Goal: Task Accomplishment & Management: Manage account settings

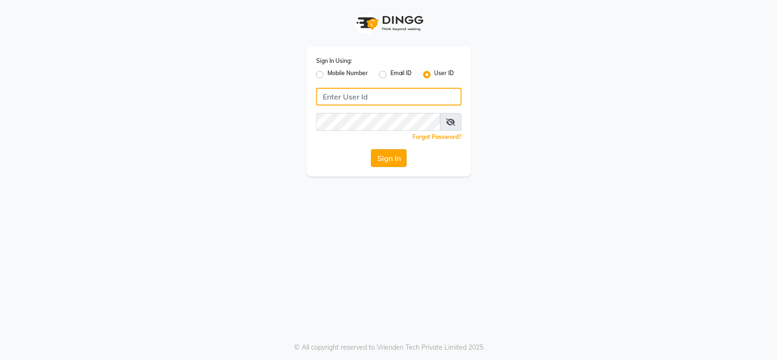
type input "groominggalore"
click at [390, 153] on button "Sign In" at bounding box center [389, 158] width 36 height 18
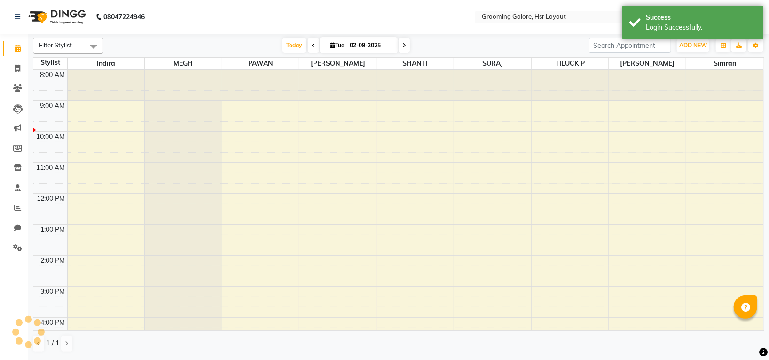
select select "en"
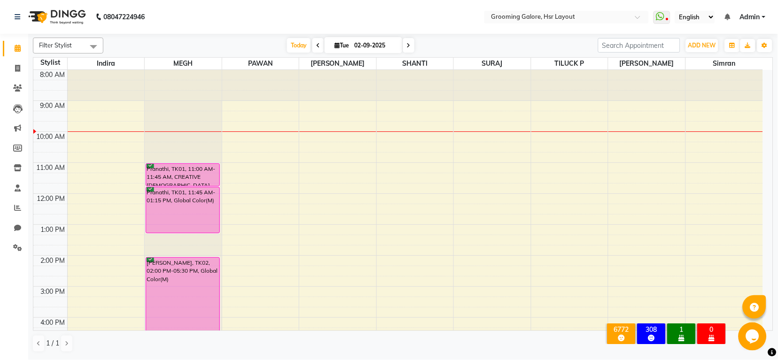
click at [317, 47] on icon at bounding box center [318, 46] width 4 height 6
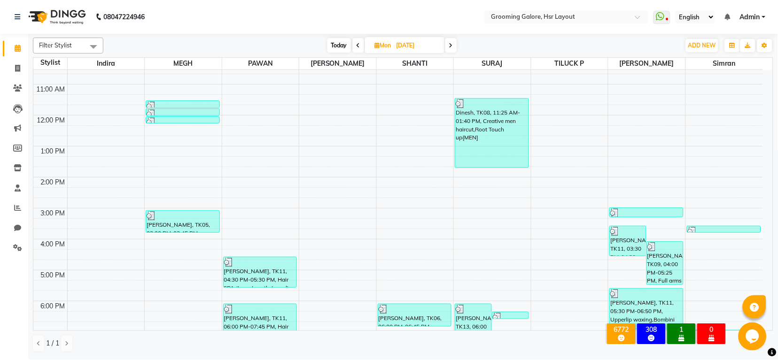
scroll to position [146, 0]
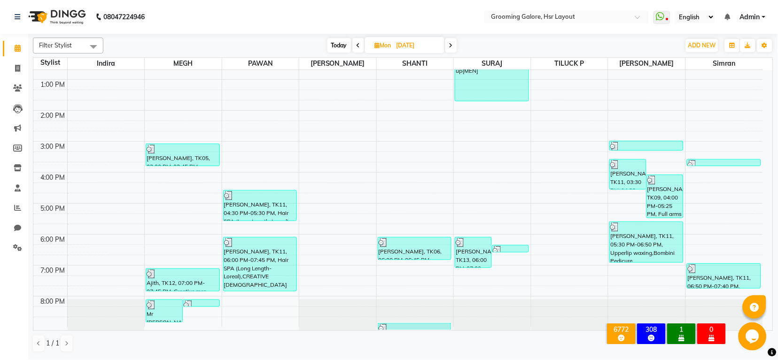
click at [450, 47] on icon at bounding box center [451, 46] width 4 height 6
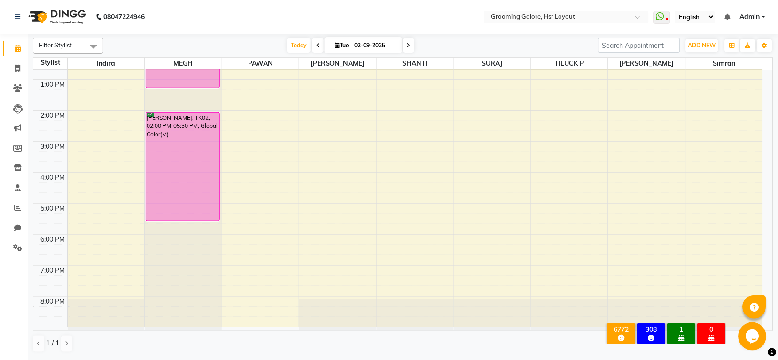
click at [409, 43] on icon at bounding box center [409, 46] width 4 height 6
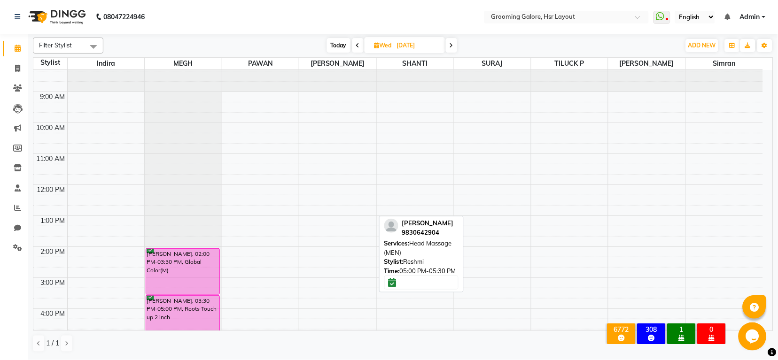
scroll to position [0, 0]
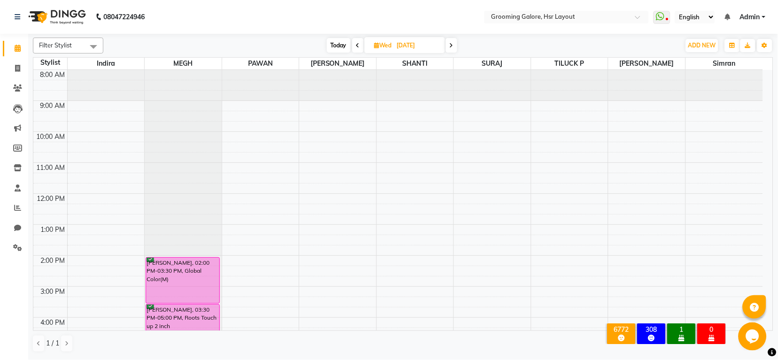
click at [450, 46] on icon at bounding box center [452, 46] width 4 height 6
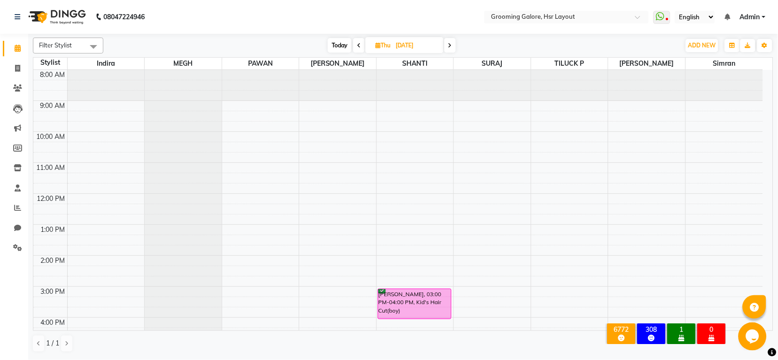
click at [452, 41] on span at bounding box center [450, 45] width 11 height 15
click at [445, 50] on span at bounding box center [448, 45] width 11 height 15
click at [447, 42] on span at bounding box center [450, 45] width 11 height 15
click at [360, 47] on icon at bounding box center [359, 46] width 4 height 6
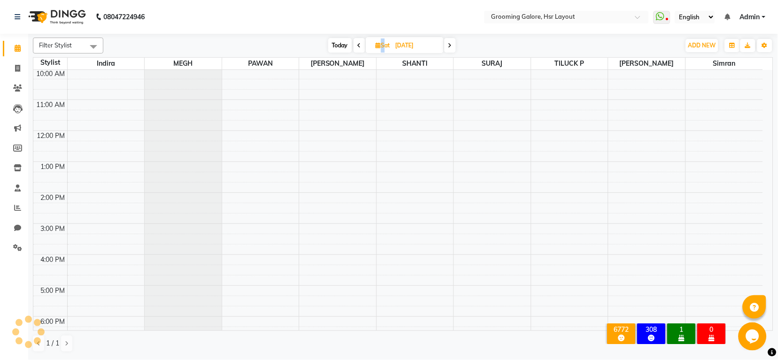
click at [360, 47] on icon at bounding box center [360, 46] width 4 height 6
click at [360, 48] on icon at bounding box center [361, 46] width 4 height 6
click at [360, 48] on icon at bounding box center [359, 46] width 4 height 6
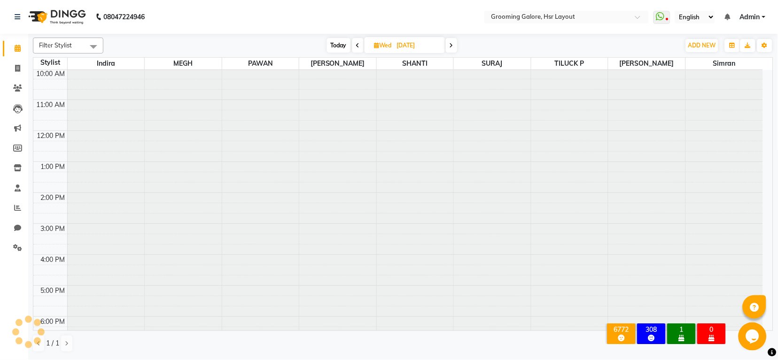
scroll to position [63, 0]
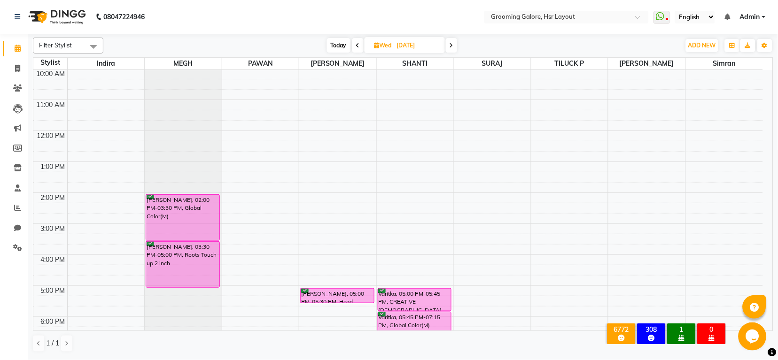
click at [355, 43] on span at bounding box center [357, 45] width 11 height 15
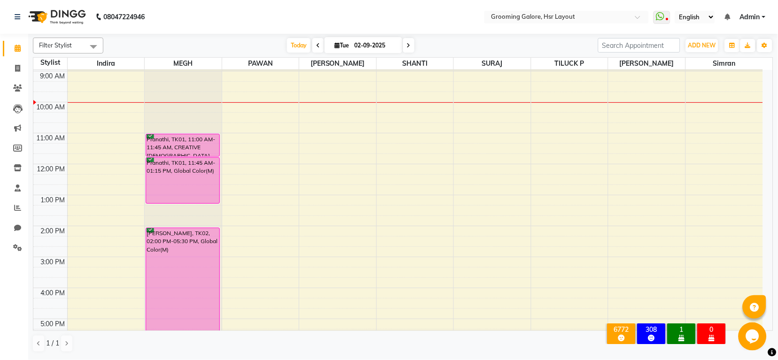
scroll to position [0, 0]
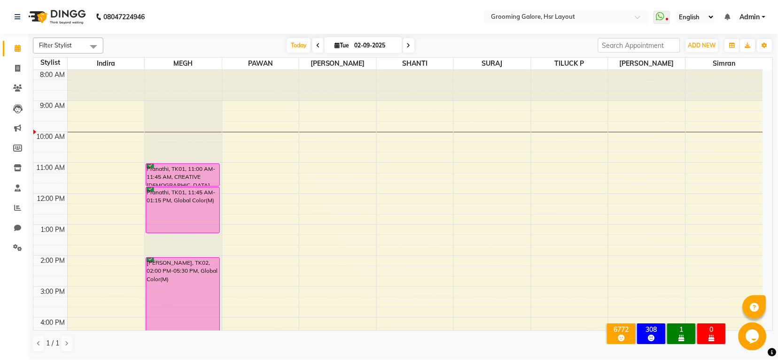
click at [316, 43] on icon at bounding box center [318, 46] width 4 height 6
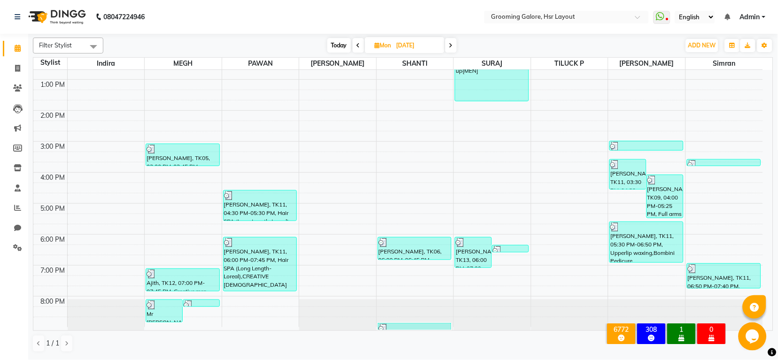
click at [454, 48] on span at bounding box center [451, 45] width 11 height 15
type input "02-09-2025"
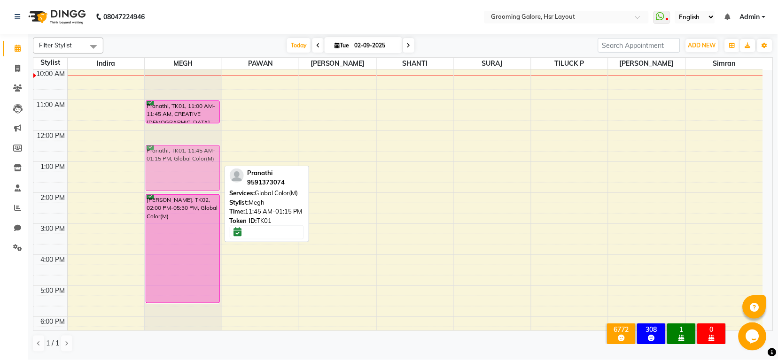
drag, startPoint x: 180, startPoint y: 143, endPoint x: 181, endPoint y: 168, distance: 24.9
click at [181, 168] on div "Pranathi, TK01, 11:00 AM-11:45 AM, CREATIVE [DEMOGRAPHIC_DATA] HAIRCUT Pranathi…" at bounding box center [183, 208] width 77 height 403
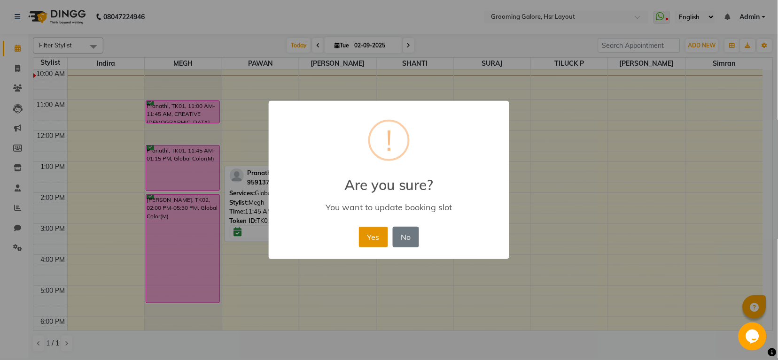
click at [373, 235] on button "Yes" at bounding box center [373, 237] width 29 height 21
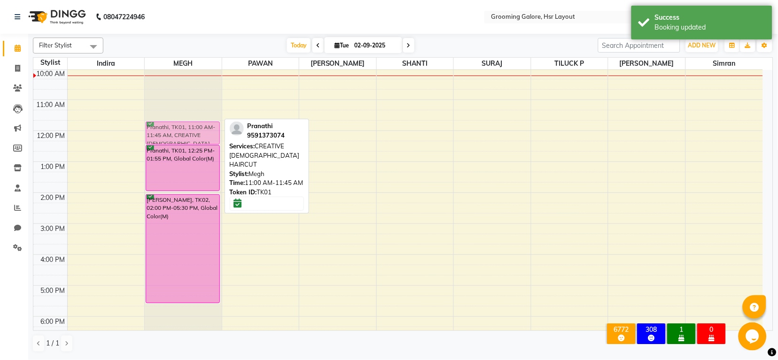
drag, startPoint x: 186, startPoint y: 104, endPoint x: 185, endPoint y: 122, distance: 17.9
click at [185, 122] on div "Pranathi, TK01, 11:00 AM-11:45 AM, CREATIVE [DEMOGRAPHIC_DATA] HAIRCUT Pranathi…" at bounding box center [183, 208] width 77 height 403
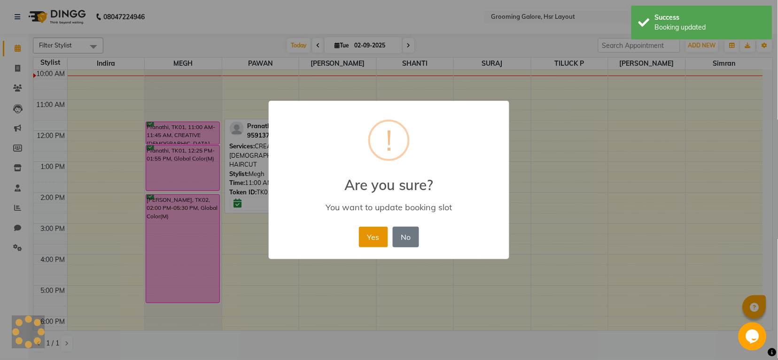
click at [377, 245] on button "Yes" at bounding box center [373, 237] width 29 height 21
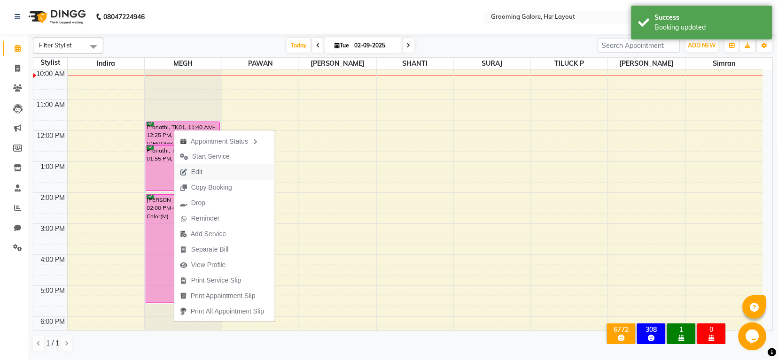
click at [210, 170] on button "Edit" at bounding box center [224, 172] width 101 height 16
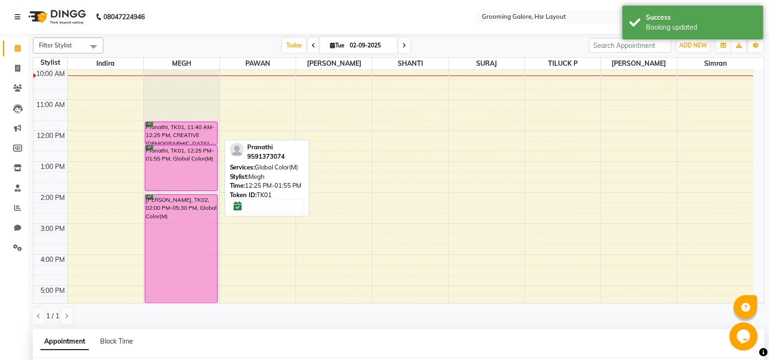
select select "tentative"
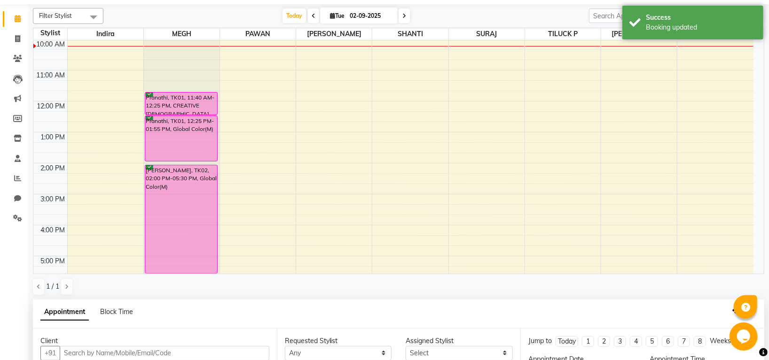
type input "02-09-2025"
select select "confirm booking"
select select "45579"
select select "3047"
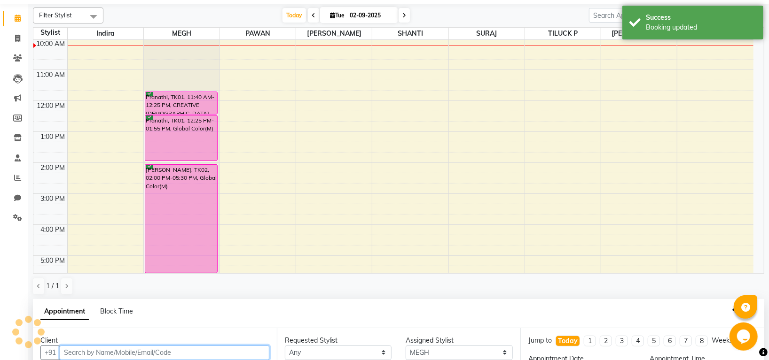
select select "3047"
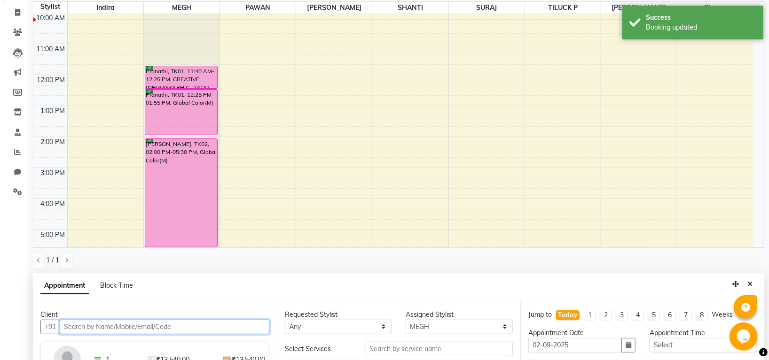
scroll to position [183, 0]
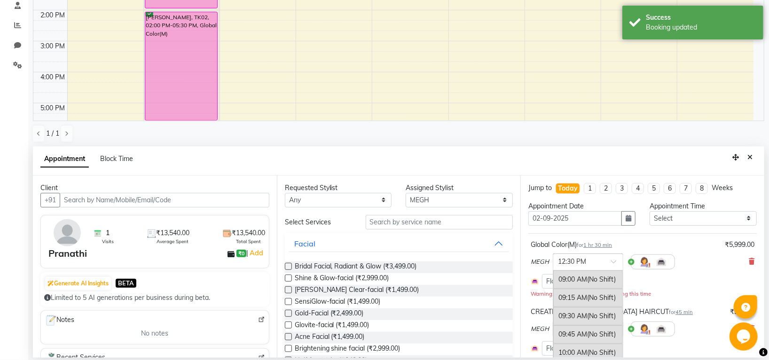
click at [581, 267] on div "× 12:30 PM" at bounding box center [572, 262] width 28 height 10
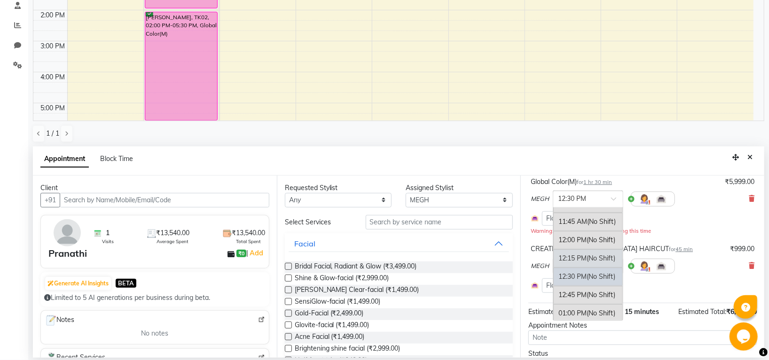
scroll to position [111, 0]
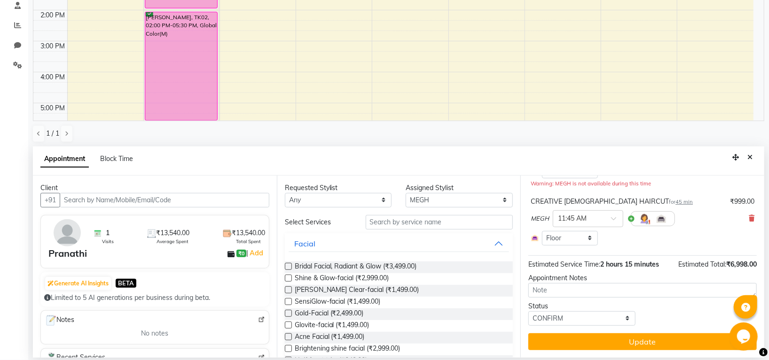
click at [712, 247] on div "CREATIVE [DEMOGRAPHIC_DATA] HAIRCUT for 45 min ₹999.00 MEGH × 11:45 AM Select R…" at bounding box center [642, 222] width 228 height 54
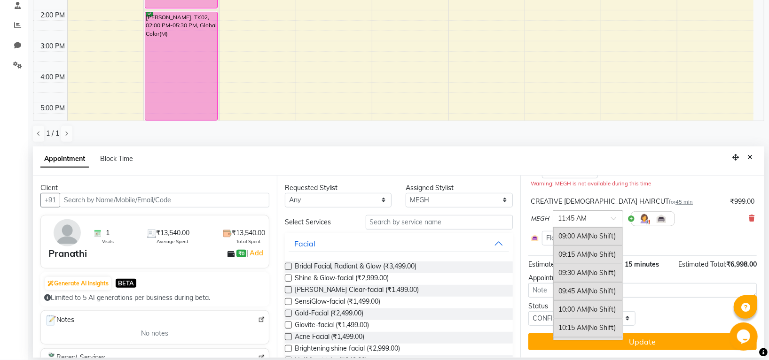
click at [595, 223] on input "text" at bounding box center [578, 218] width 41 height 10
click at [573, 258] on div "12:00 PM (No Shift)" at bounding box center [588, 253] width 70 height 18
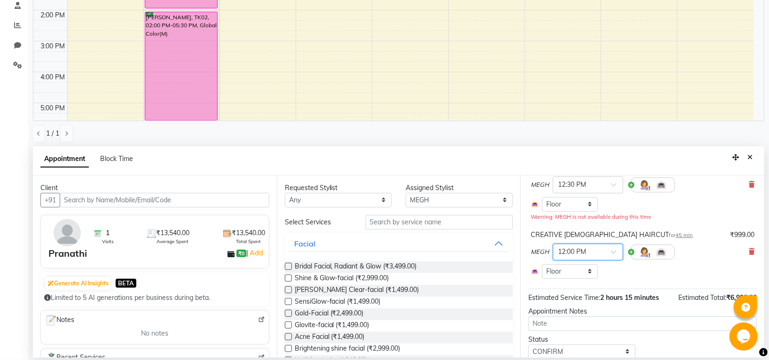
scroll to position [48, 0]
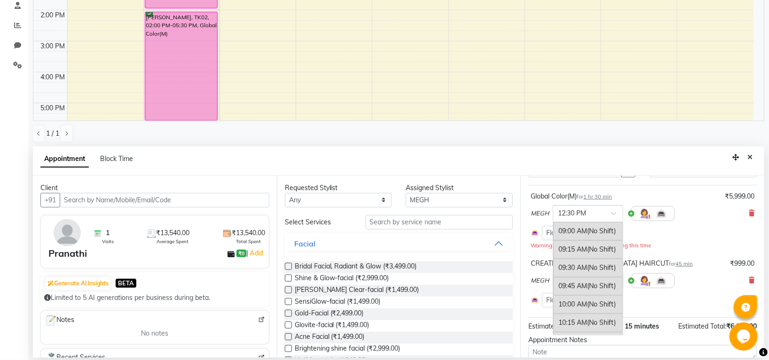
click at [612, 221] on ng-select "× 12:30 PM 09:00 AM (No Shift) 09:15 AM (No Shift) 09:30 AM (No Shift) 09:45 AM…" at bounding box center [588, 213] width 70 height 17
click at [573, 248] on div "12:45 PM (No Shift)" at bounding box center [588, 247] width 70 height 18
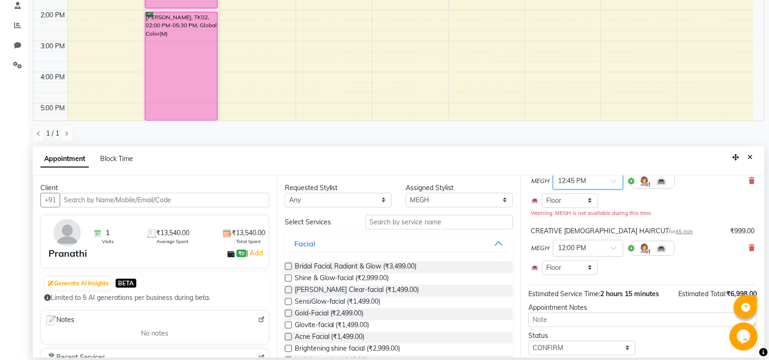
scroll to position [111, 0]
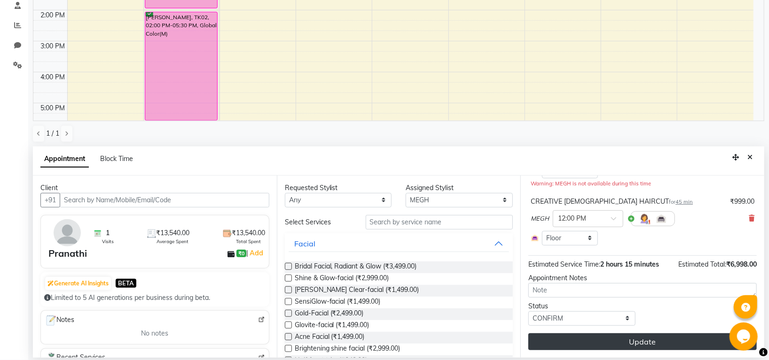
click at [622, 346] on button "Update" at bounding box center [642, 342] width 228 height 17
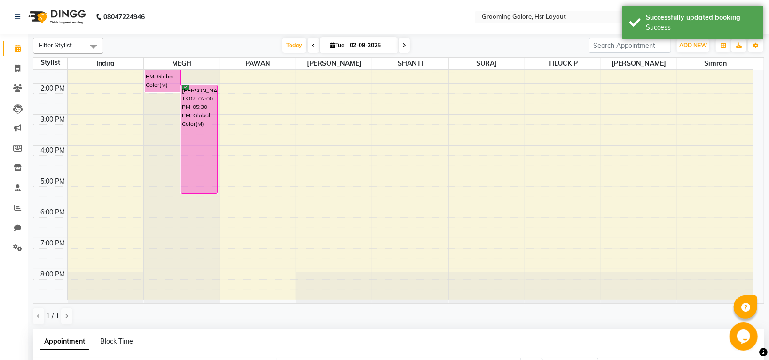
scroll to position [183, 0]
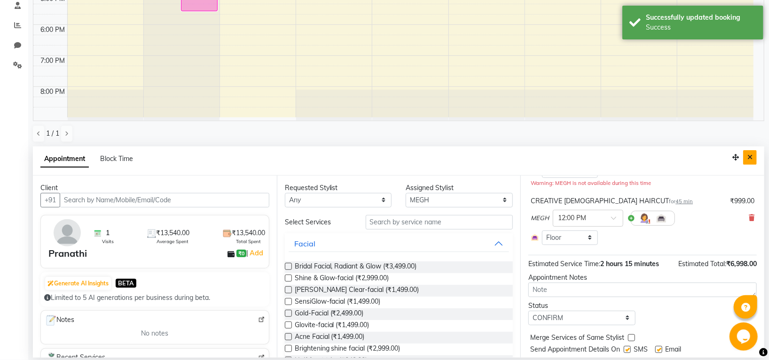
click at [749, 156] on icon "Close" at bounding box center [749, 157] width 5 height 7
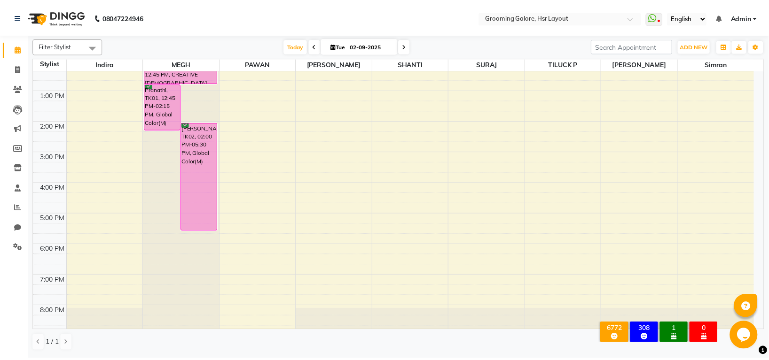
scroll to position [146, 0]
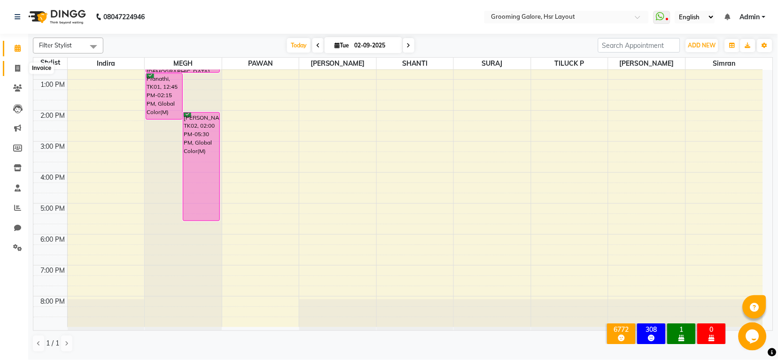
click at [21, 68] on span at bounding box center [17, 68] width 16 height 11
select select "service"
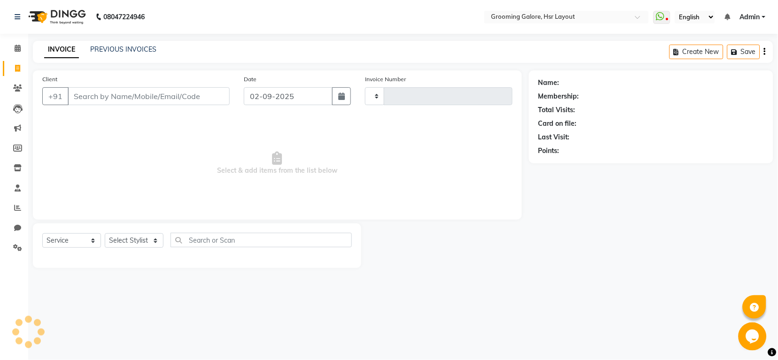
type input "2176"
select select "6168"
click at [93, 92] on input "Client" at bounding box center [149, 96] width 162 height 18
type input "8"
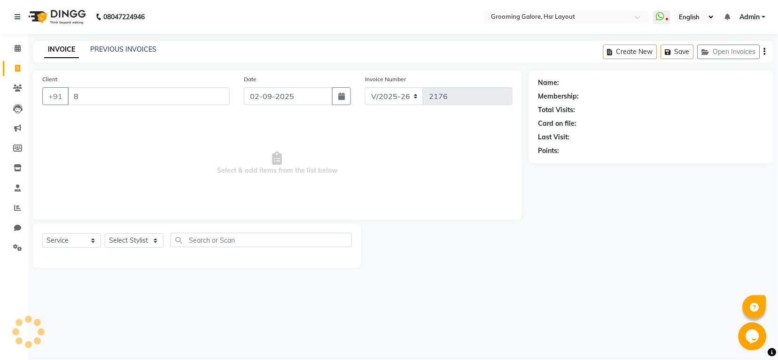
select select "P"
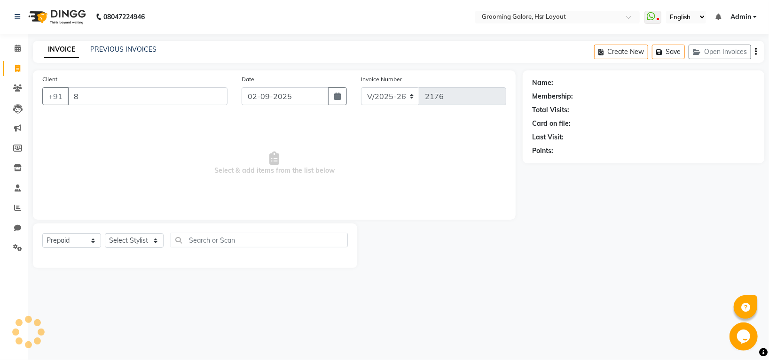
type input "87"
select select "45583"
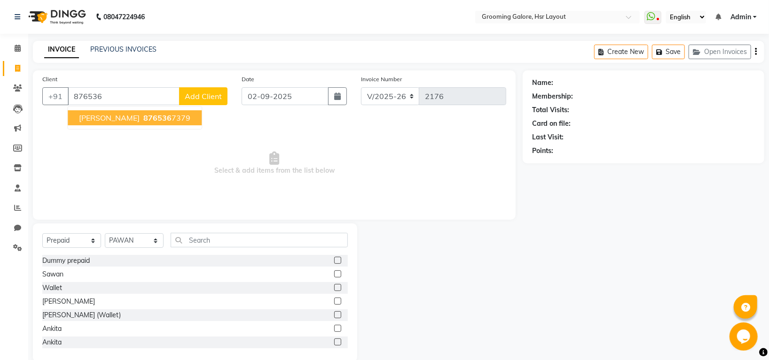
click at [115, 119] on span "[PERSON_NAME]" at bounding box center [109, 117] width 61 height 9
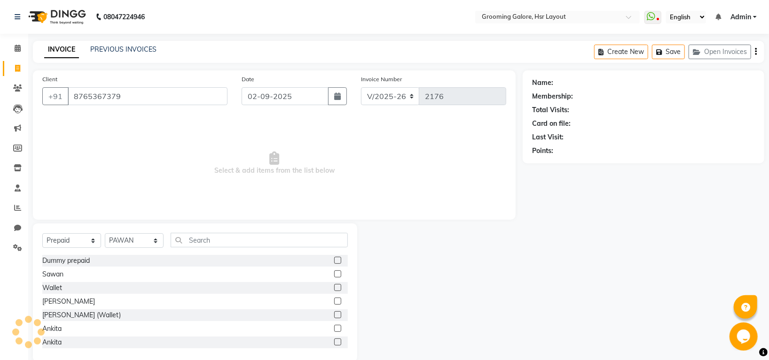
type input "8765367379"
select select "1: Object"
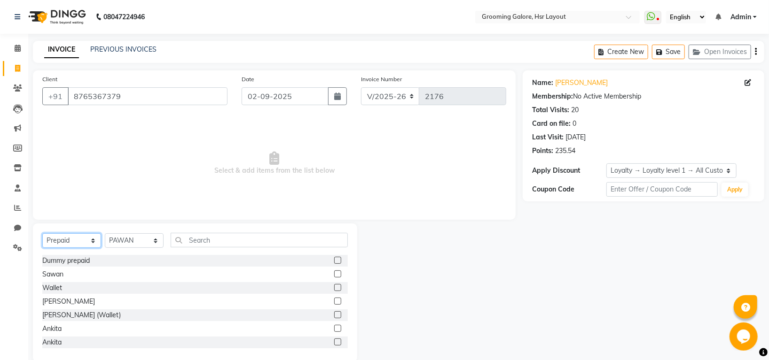
click at [63, 239] on select "Select Service Product Membership Package Voucher Prepaid Gift Card" at bounding box center [71, 241] width 59 height 15
select select "service"
click at [42, 234] on select "Select Service Product Membership Package Voucher Prepaid Gift Card" at bounding box center [71, 241] width 59 height 15
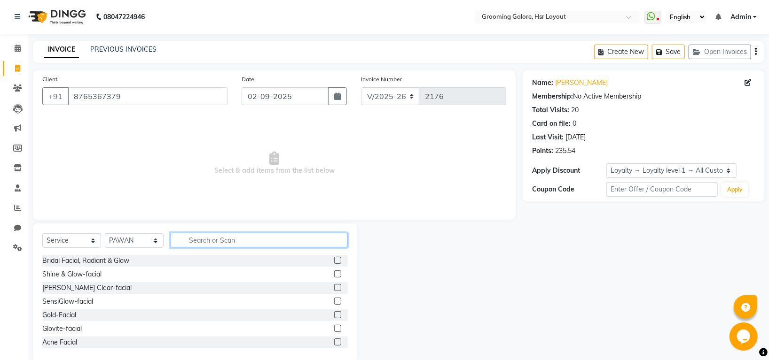
click at [214, 237] on input "text" at bounding box center [259, 240] width 177 height 15
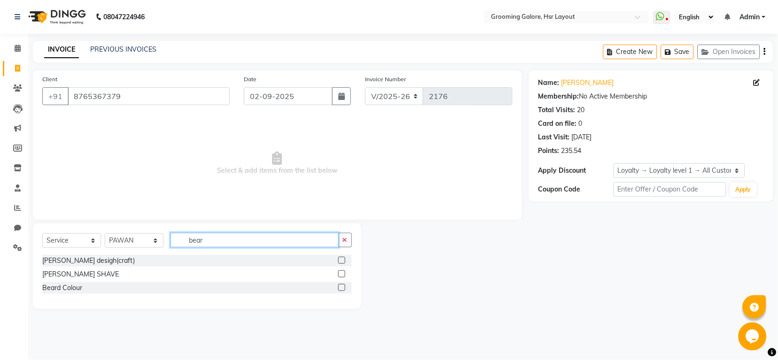
type input "bear"
click at [339, 262] on label at bounding box center [341, 260] width 7 height 7
click at [339, 262] on input "checkbox" at bounding box center [341, 261] width 6 height 6
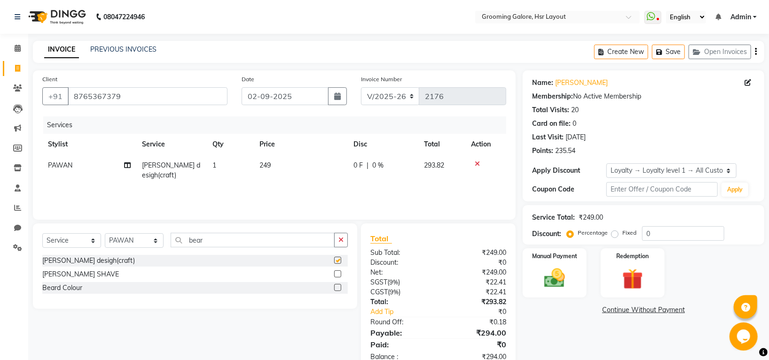
checkbox input "false"
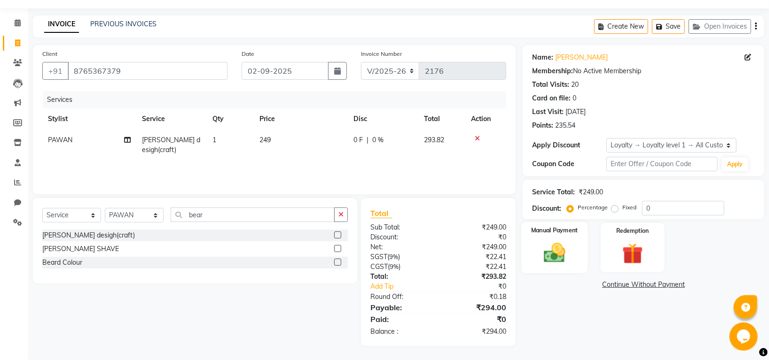
click at [551, 255] on img at bounding box center [554, 253] width 35 height 25
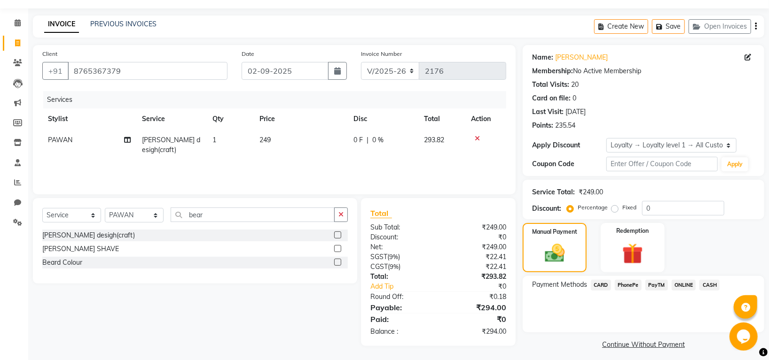
click at [49, 140] on span "PAWAN" at bounding box center [60, 140] width 24 height 8
select select "45583"
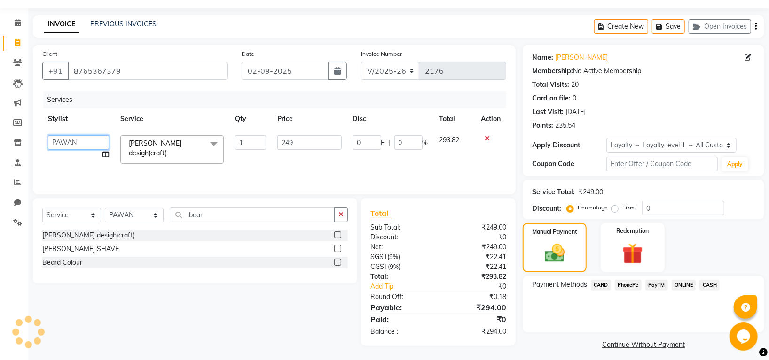
click at [50, 140] on select "[PERSON_NAME] [PERSON_NAME] PAWAN [PERSON_NAME] SHANTI [PERSON_NAME] SURAJ TILU…" at bounding box center [78, 142] width 61 height 15
select select "45579"
click at [626, 285] on span "PhonePe" at bounding box center [628, 285] width 27 height 11
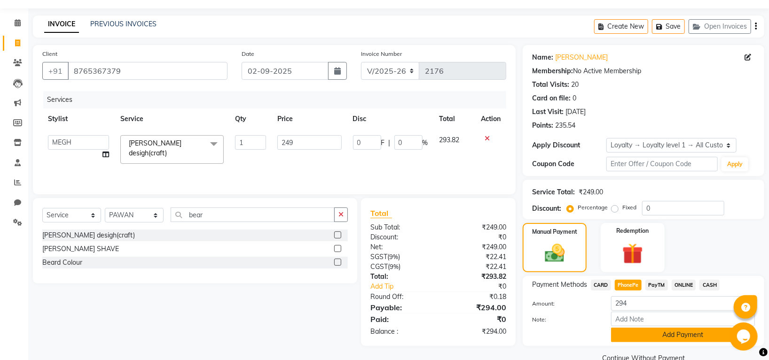
scroll to position [45, 0]
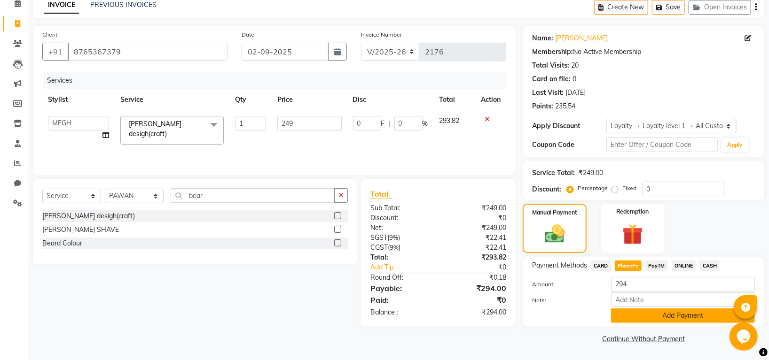
click at [647, 318] on button "Add Payment" at bounding box center [683, 316] width 144 height 15
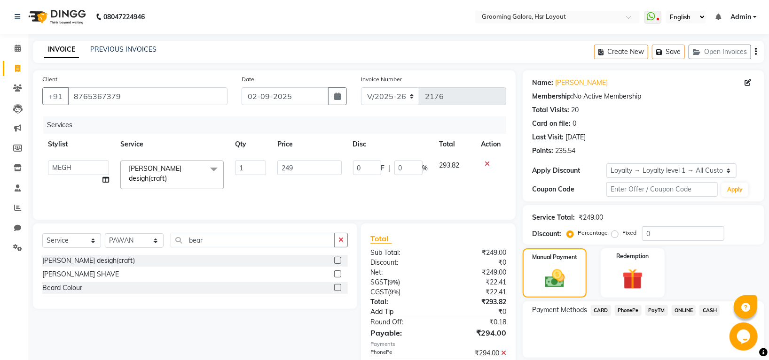
scroll to position [92, 0]
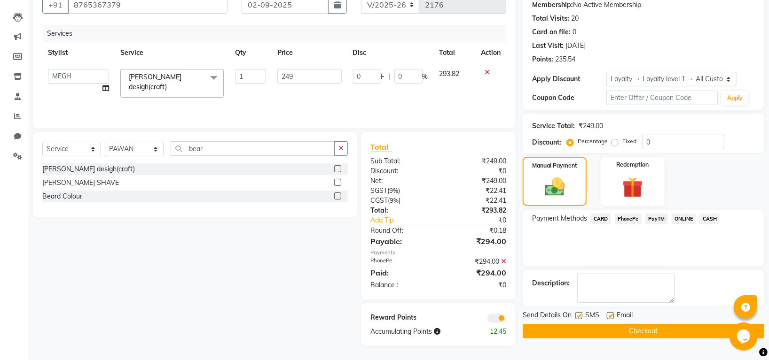
click at [572, 325] on button "Checkout" at bounding box center [644, 331] width 242 height 15
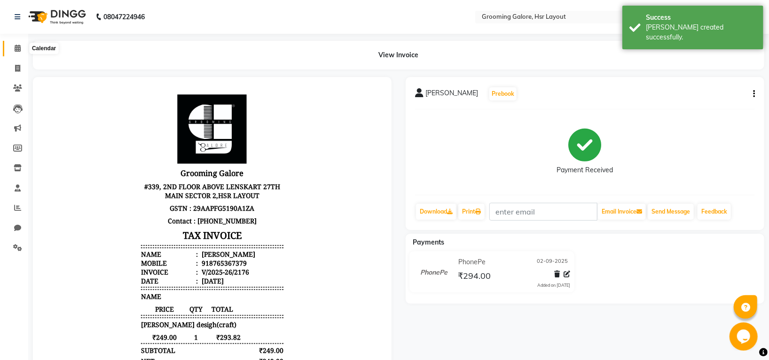
click at [10, 43] on span at bounding box center [17, 48] width 16 height 11
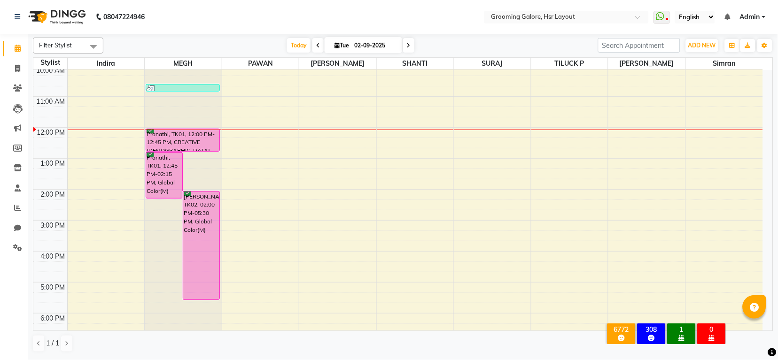
scroll to position [146, 0]
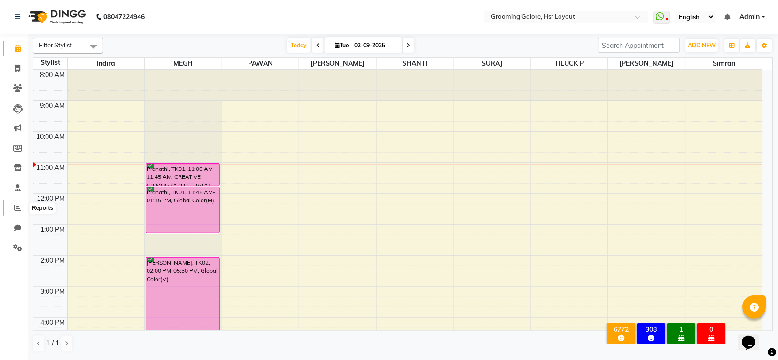
click at [15, 207] on icon at bounding box center [17, 207] width 7 height 7
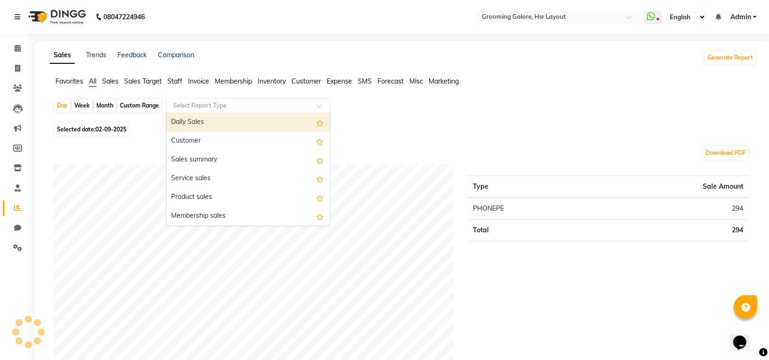
click at [261, 110] on input "text" at bounding box center [238, 105] width 135 height 9
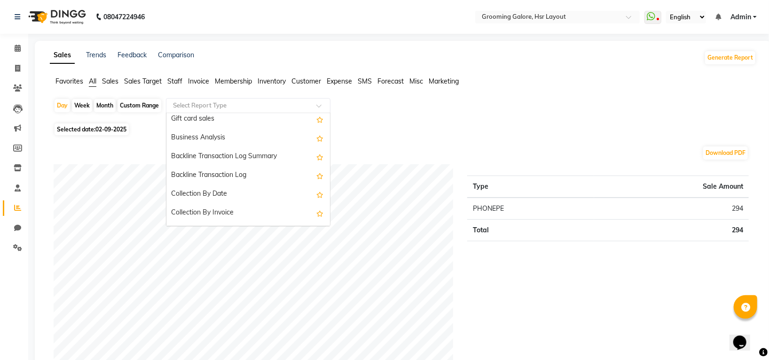
scroll to position [250, 0]
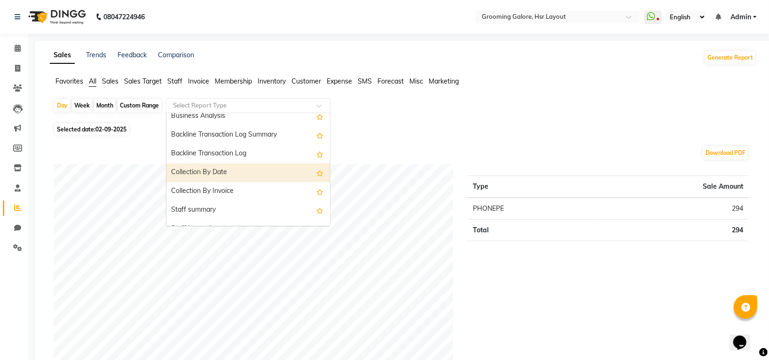
click at [202, 172] on div "Collection By Date" at bounding box center [248, 173] width 164 height 19
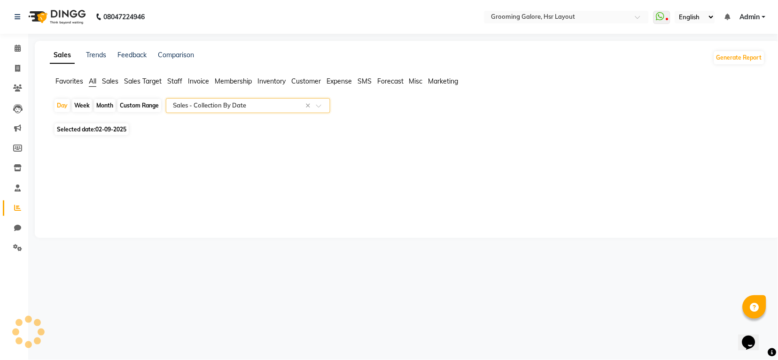
select select "full_report"
select select "csv"
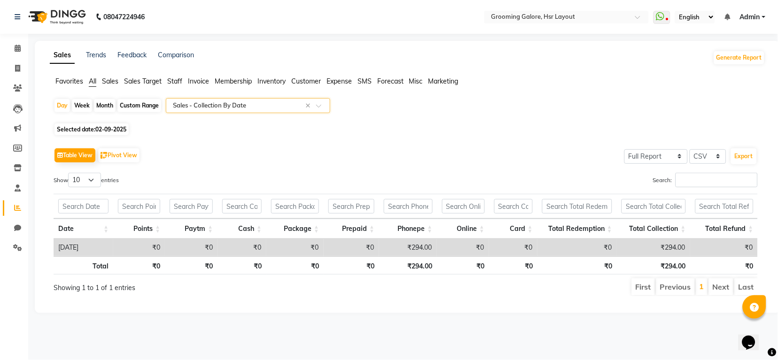
click at [144, 107] on div "Custom Range" at bounding box center [139, 105] width 44 height 13
select select "9"
select select "2025"
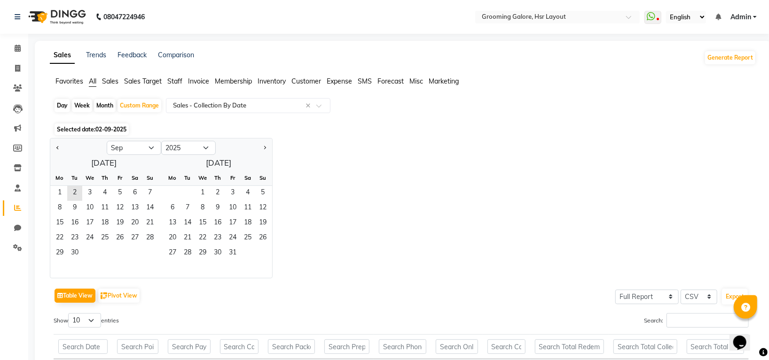
click at [144, 141] on ngb-datepicker-navigation "Jan Feb Mar Apr May Jun Jul Aug Sep Oct Nov Dec 2015 2016 2017 2018 2019 2020 2…" at bounding box center [161, 148] width 222 height 15
click at [145, 145] on select "Jan Feb Mar Apr May Jun Jul Aug Sep Oct Nov Dec" at bounding box center [134, 148] width 55 height 14
select select "5"
click at [107, 141] on select "Jan Feb Mar Apr May Jun Jul Aug Sep Oct Nov Dec" at bounding box center [134, 148] width 55 height 14
click at [203, 146] on select "2015 2016 2017 2018 2019 2020 2021 2022 2023 2024 2025 2026 2027 2028 2029 2030…" at bounding box center [188, 148] width 55 height 14
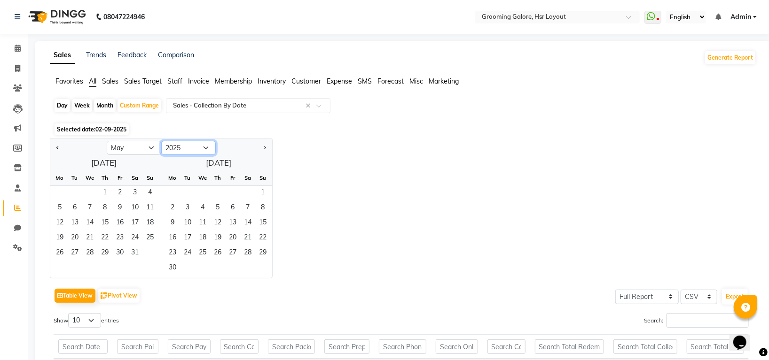
select select "2024"
click at [161, 141] on select "2015 2016 2017 2018 2019 2020 2021 2022 2023 2024 2025 2026 2027 2028 2029 2030…" at bounding box center [188, 148] width 55 height 14
click at [89, 189] on span "1" at bounding box center [89, 193] width 15 height 15
click at [119, 253] on span "31" at bounding box center [119, 253] width 15 height 15
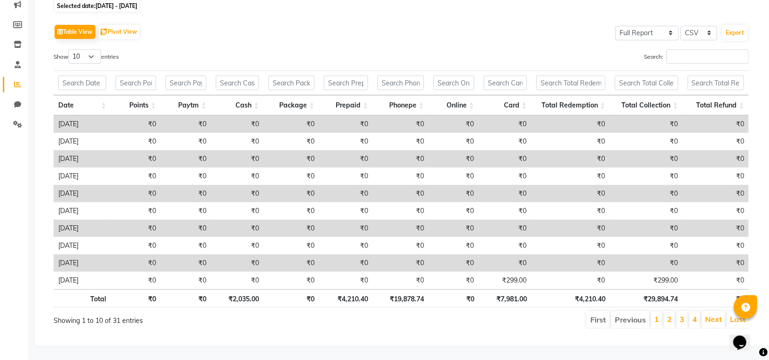
scroll to position [0, 0]
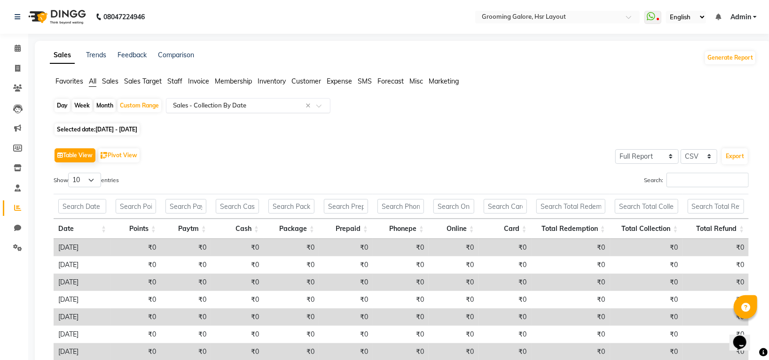
click at [282, 110] on input "text" at bounding box center [238, 105] width 135 height 9
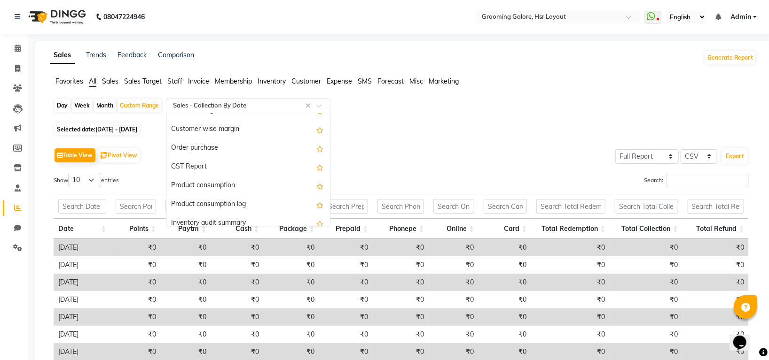
scroll to position [1303, 0]
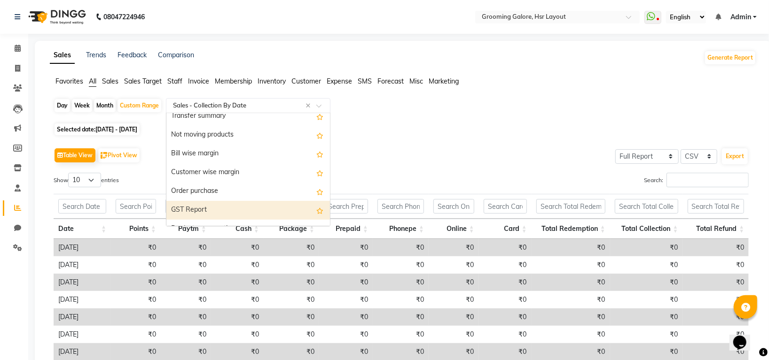
click at [200, 208] on div "GST Report" at bounding box center [248, 210] width 164 height 19
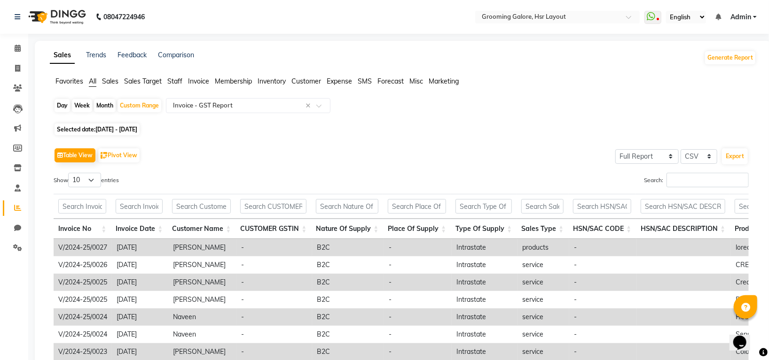
click at [100, 101] on div "Month" at bounding box center [105, 105] width 22 height 13
select select "5"
select select "2024"
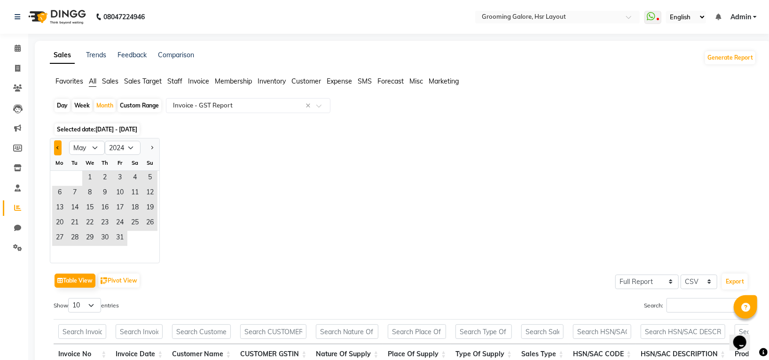
click at [57, 148] on span "Previous month" at bounding box center [57, 147] width 3 height 3
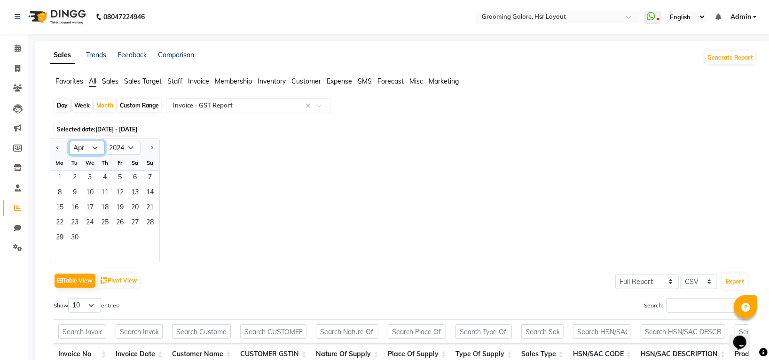
click at [94, 143] on select "Jan Feb Mar Apr May Jun Jul Aug Sep Oct Nov Dec" at bounding box center [87, 148] width 36 height 14
select select "8"
click at [69, 141] on select "Jan Feb Mar Apr May Jun Jul Aug Sep Oct Nov Dec" at bounding box center [87, 148] width 36 height 14
click at [133, 148] on select "2014 2015 2016 2017 2018 2019 2020 2021 2022 2023 2024 2025 2026 2027 2028 2029…" at bounding box center [123, 148] width 36 height 14
select select "2025"
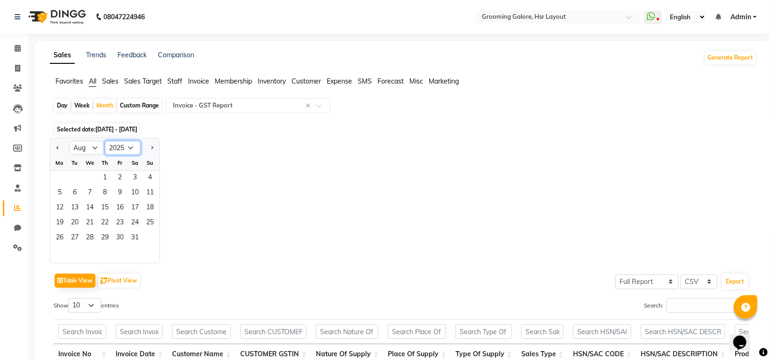
click at [105, 141] on select "2014 2015 2016 2017 2018 2019 2020 2021 2022 2023 2024 2025 2026 2027 2028 2029…" at bounding box center [123, 148] width 36 height 14
click at [119, 173] on span "1" at bounding box center [119, 178] width 15 height 15
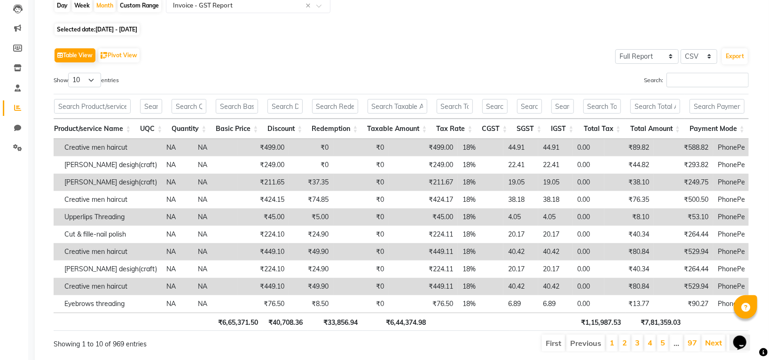
scroll to position [143, 0]
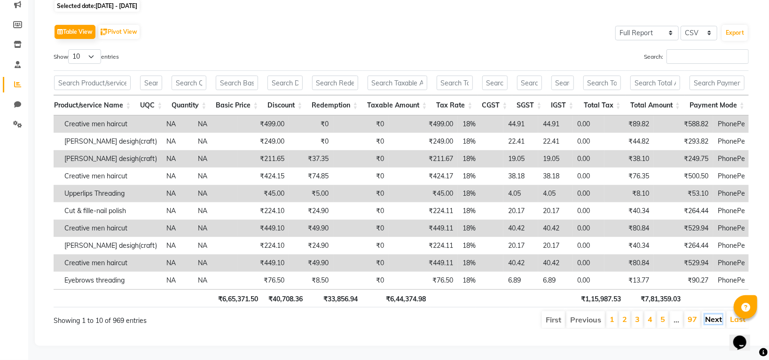
click at [720, 315] on link "Next" at bounding box center [713, 319] width 17 height 9
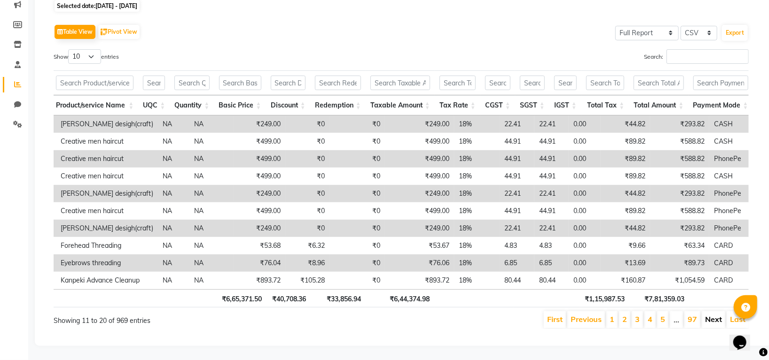
click at [720, 315] on link "Next" at bounding box center [713, 319] width 17 height 9
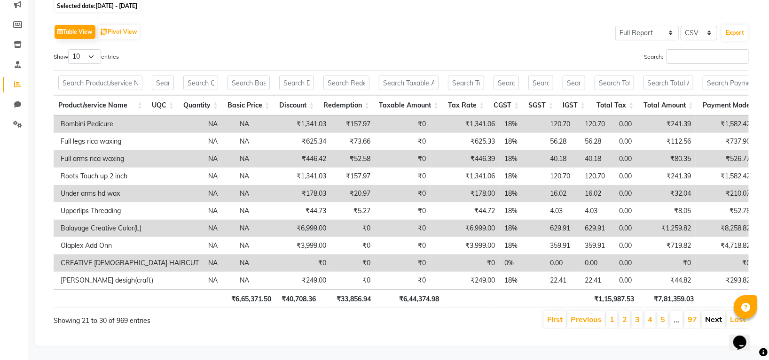
click at [711, 315] on link "Next" at bounding box center [713, 319] width 17 height 9
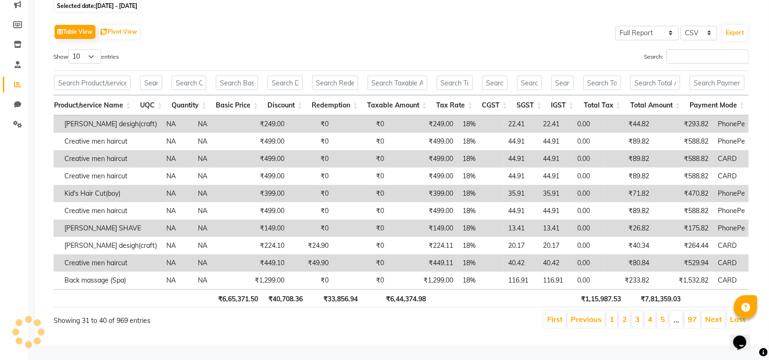
scroll to position [0, 7]
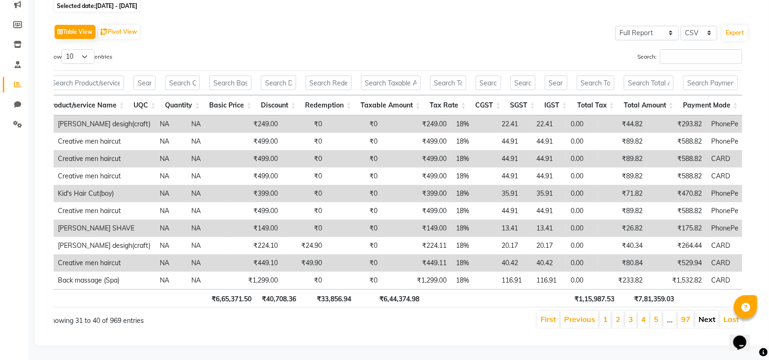
click at [706, 315] on link "Next" at bounding box center [706, 319] width 17 height 9
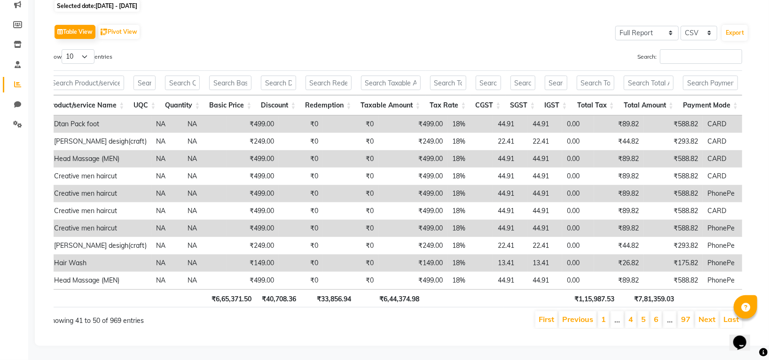
click at [706, 315] on link "Next" at bounding box center [706, 319] width 17 height 9
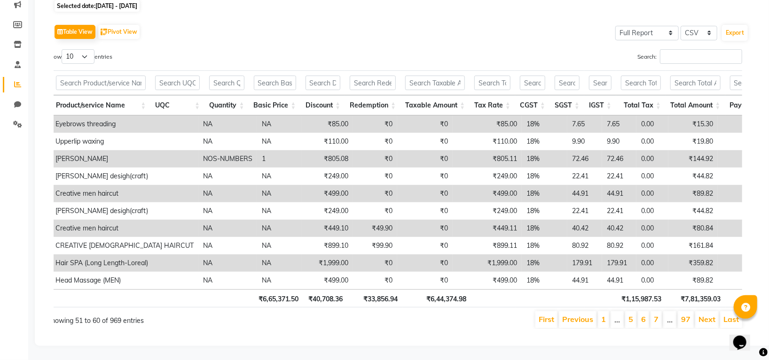
click at [706, 315] on link "Next" at bounding box center [706, 319] width 17 height 9
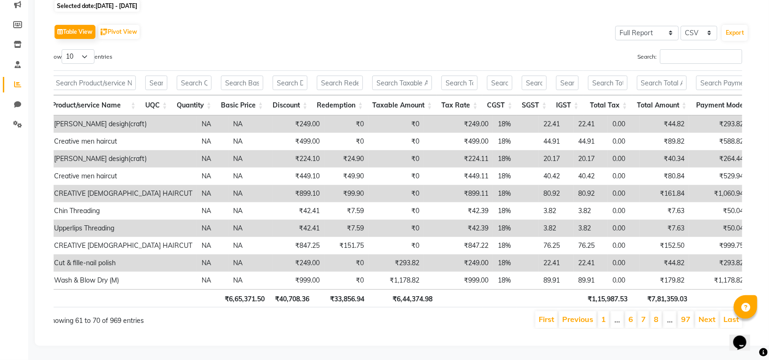
click at [706, 315] on link "Next" at bounding box center [706, 319] width 17 height 9
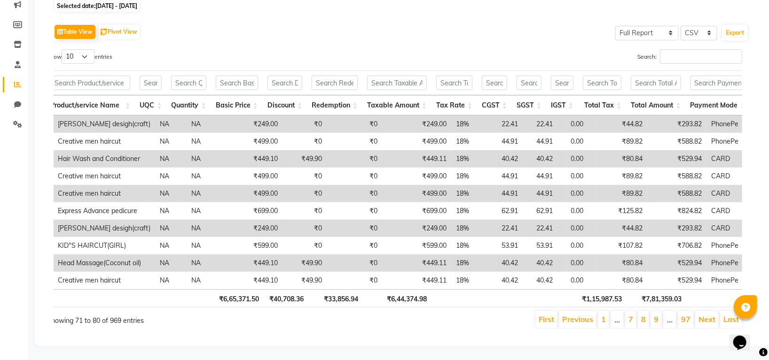
click at [706, 315] on link "Next" at bounding box center [706, 319] width 17 height 9
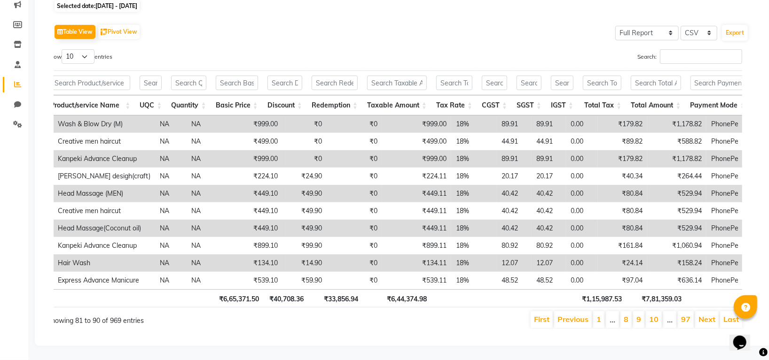
click at [706, 315] on link "Next" at bounding box center [706, 319] width 17 height 9
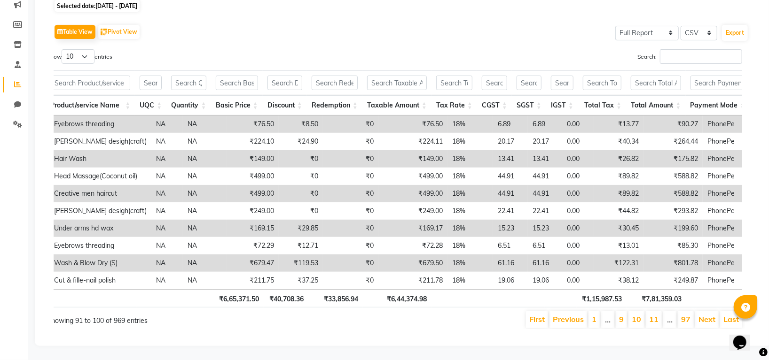
click at [706, 315] on link "Next" at bounding box center [706, 319] width 17 height 9
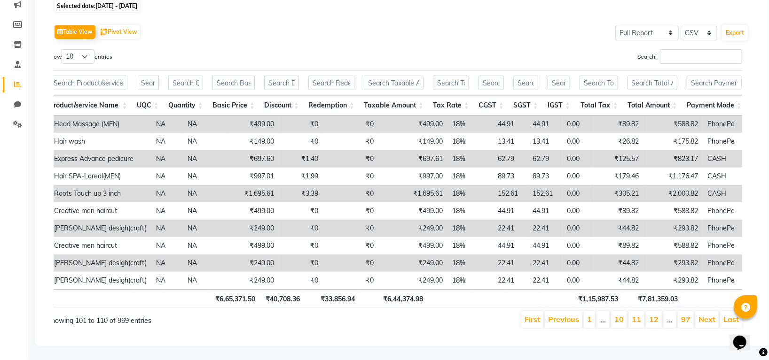
click at [706, 315] on link "Next" at bounding box center [706, 319] width 17 height 9
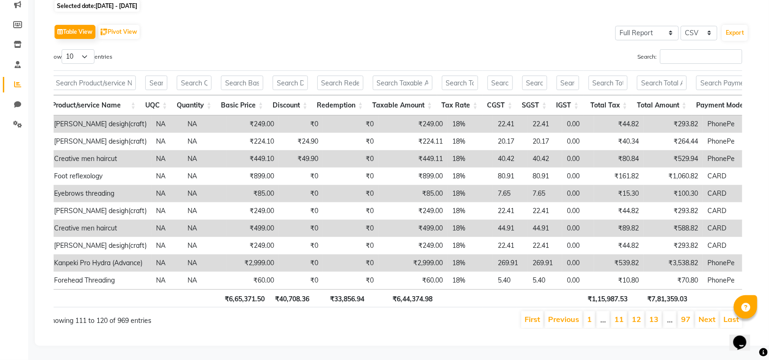
click at [706, 315] on link "Next" at bounding box center [706, 319] width 17 height 9
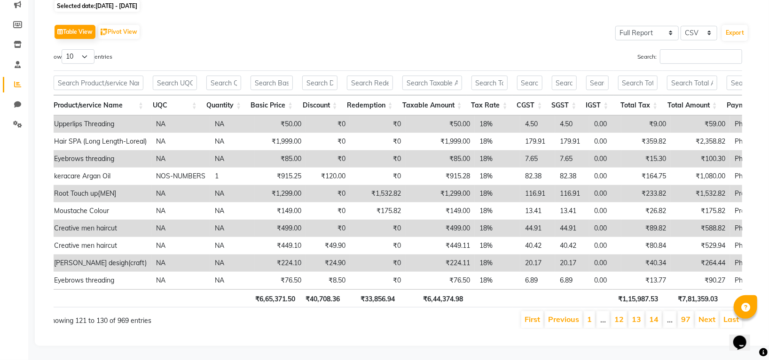
click at [706, 315] on link "Next" at bounding box center [706, 319] width 17 height 9
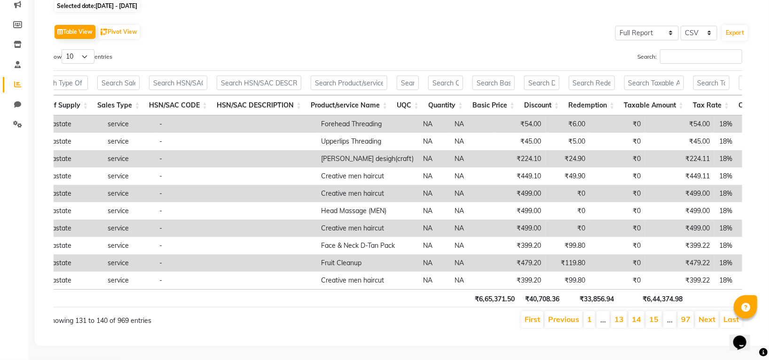
scroll to position [0, 0]
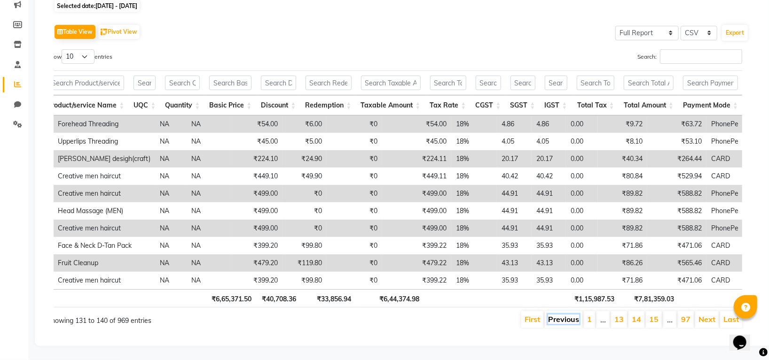
click at [571, 315] on link "Previous" at bounding box center [563, 319] width 31 height 9
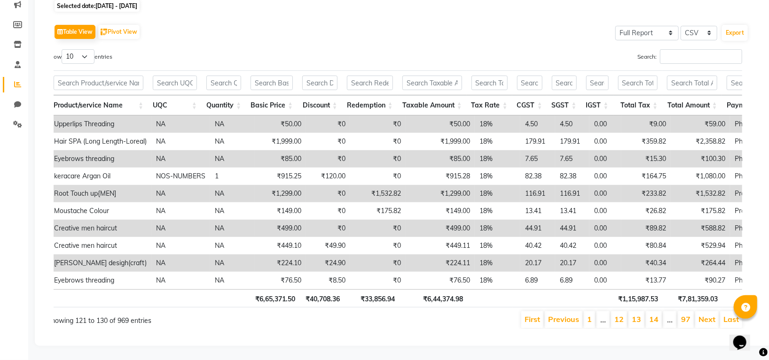
click at [571, 315] on link "Previous" at bounding box center [563, 319] width 31 height 9
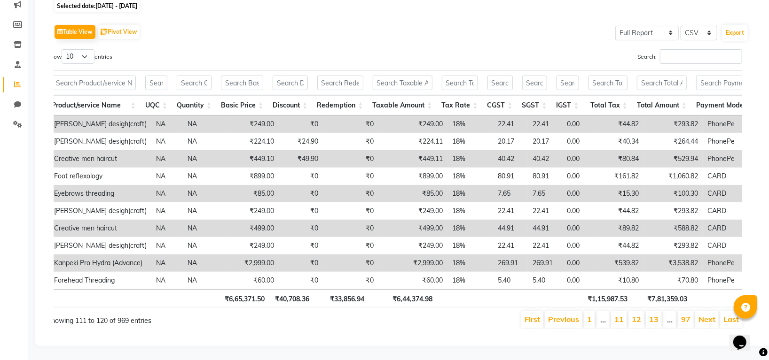
click at [571, 315] on link "Previous" at bounding box center [563, 319] width 31 height 9
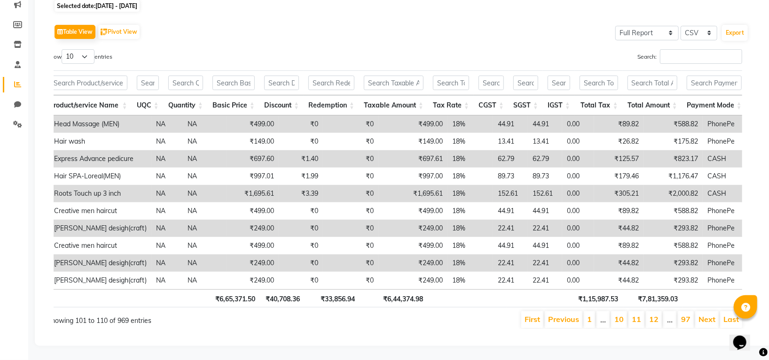
click at [447, 150] on td "18%" at bounding box center [470, 158] width 46 height 17
click at [731, 150] on td "CASH" at bounding box center [735, 158] width 64 height 17
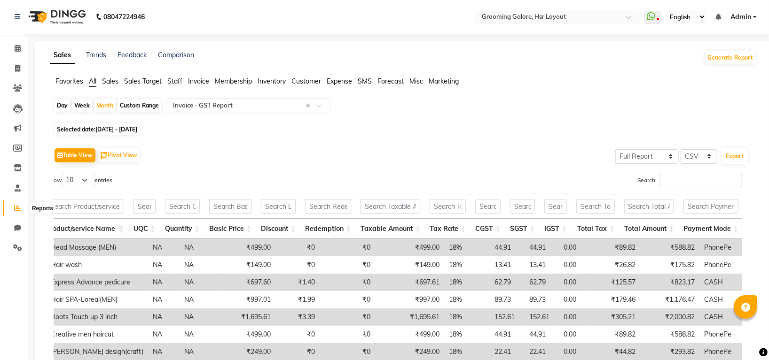
click at [18, 208] on icon at bounding box center [17, 207] width 7 height 7
